Goal: Navigation & Orientation: Find specific page/section

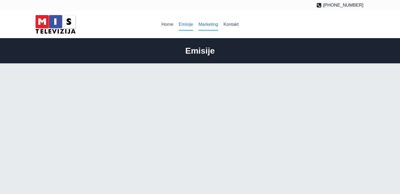
click at [208, 24] on link "Marketing" at bounding box center [208, 24] width 25 height 13
click at [211, 25] on font "Marketing" at bounding box center [207, 24] width 20 height 5
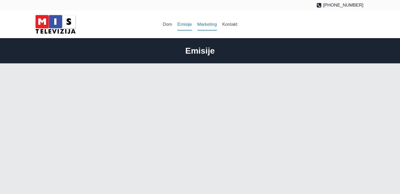
click at [211, 25] on font "Marketing" at bounding box center [207, 24] width 20 height 5
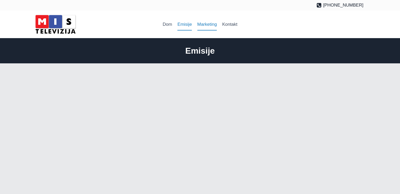
click at [211, 25] on font "Marketing" at bounding box center [207, 24] width 20 height 5
